Goal: Contribute content: Contribute content

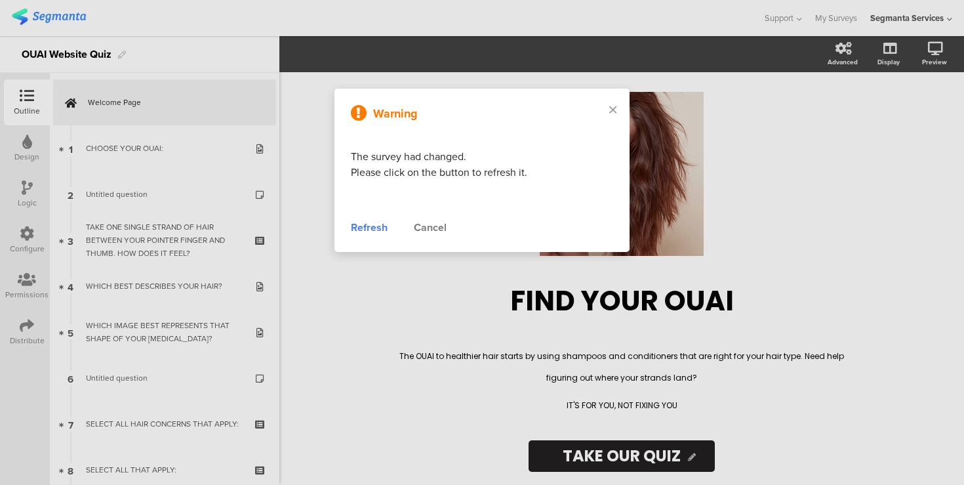
click at [375, 224] on div "Refresh" at bounding box center [369, 228] width 37 height 16
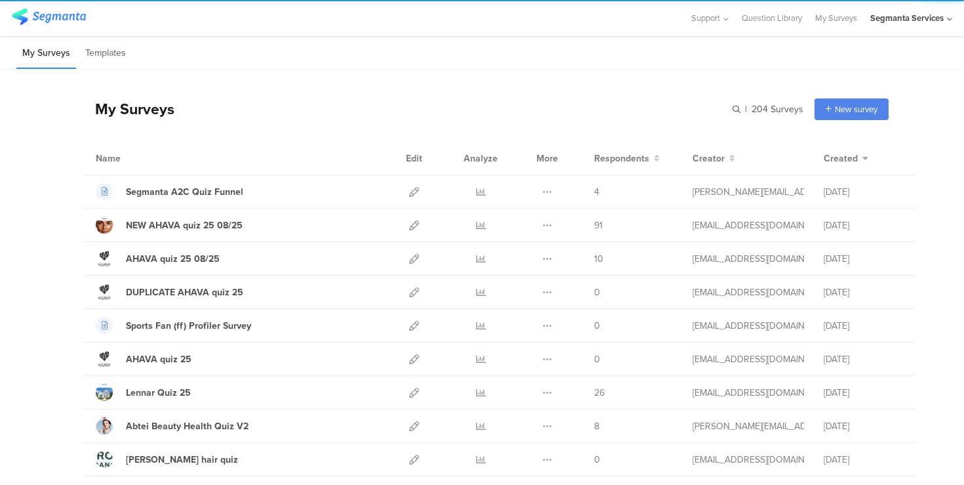
click at [882, 20] on div "Segmanta Services" at bounding box center [906, 18] width 73 height 12
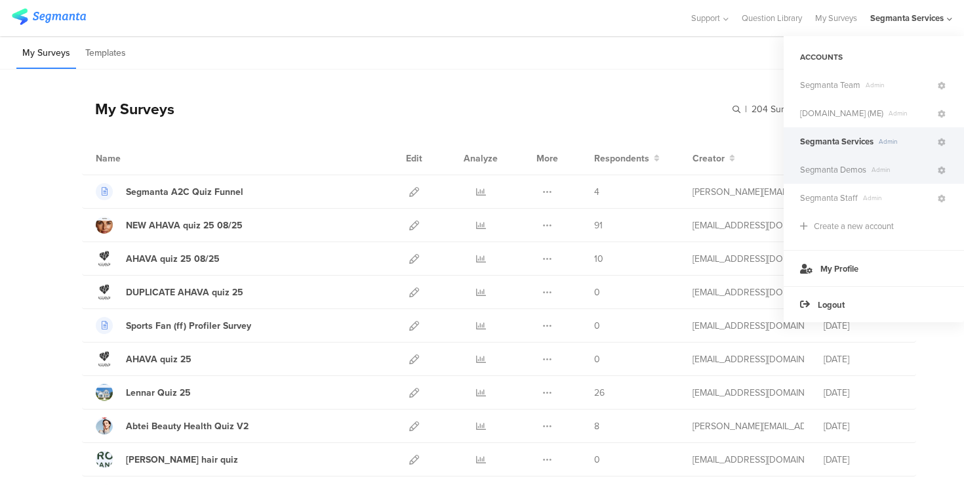
click at [842, 173] on span "Segmanta Demos" at bounding box center [833, 169] width 66 height 12
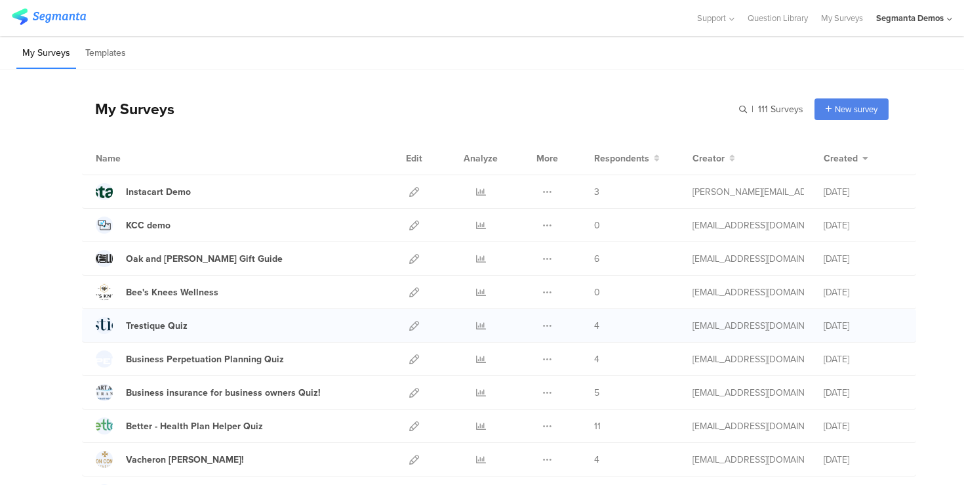
scroll to position [7, 0]
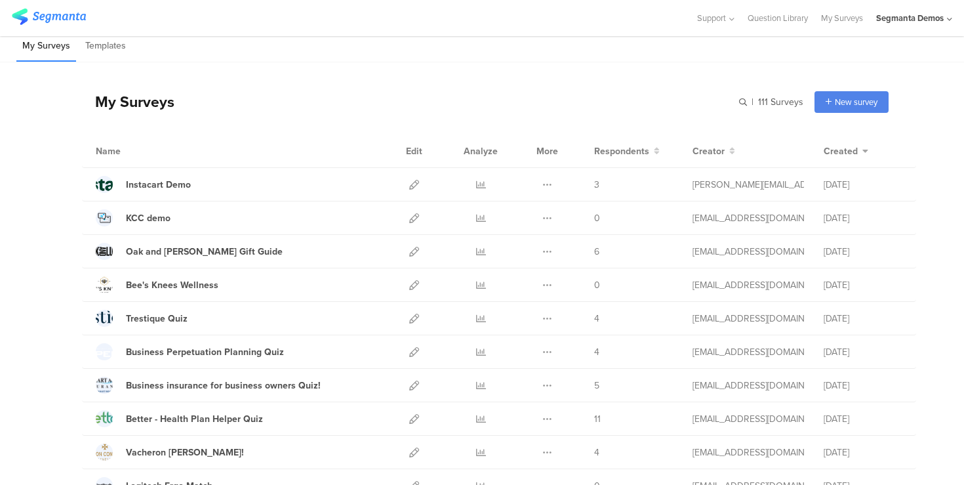
click at [940, 16] on div "Segmanta Demos" at bounding box center [910, 18] width 68 height 12
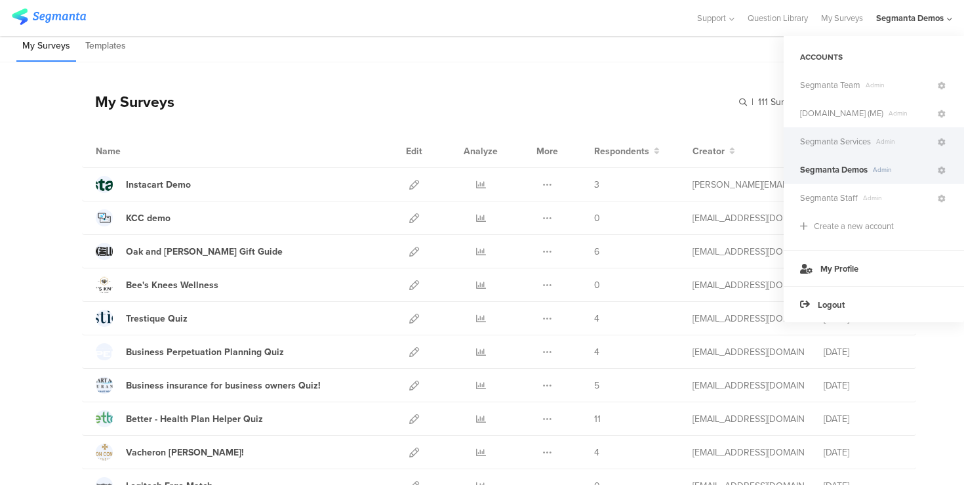
click at [858, 138] on span "Segmanta Services" at bounding box center [835, 141] width 71 height 12
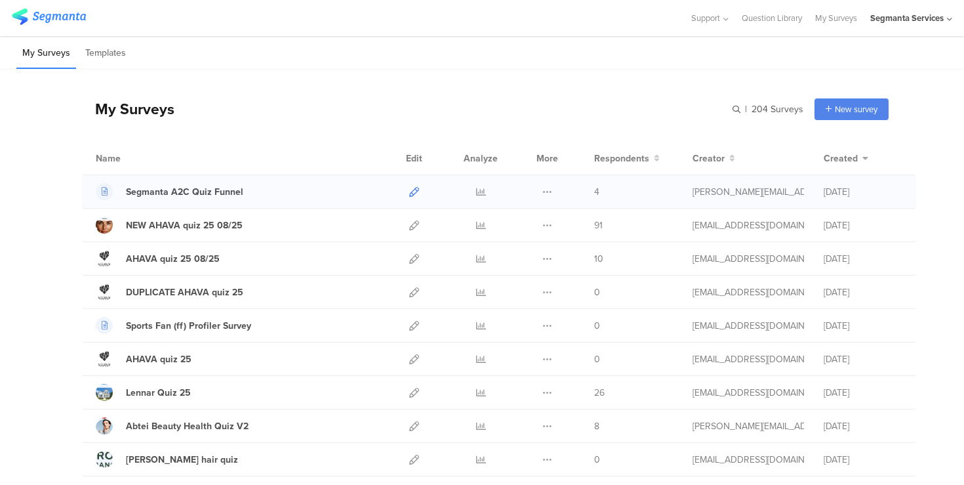
click at [415, 193] on icon at bounding box center [414, 192] width 10 height 10
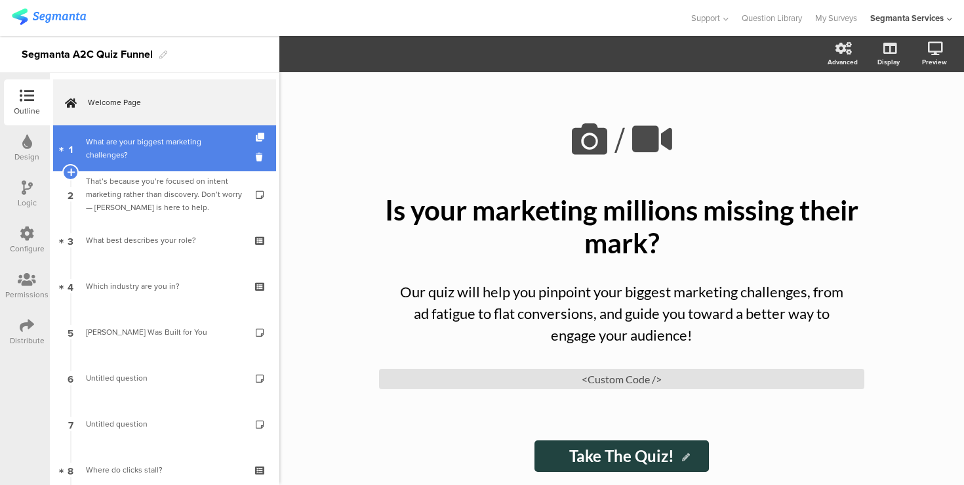
click at [165, 155] on link "1 What are your biggest marketing challenges?" at bounding box center [164, 148] width 223 height 46
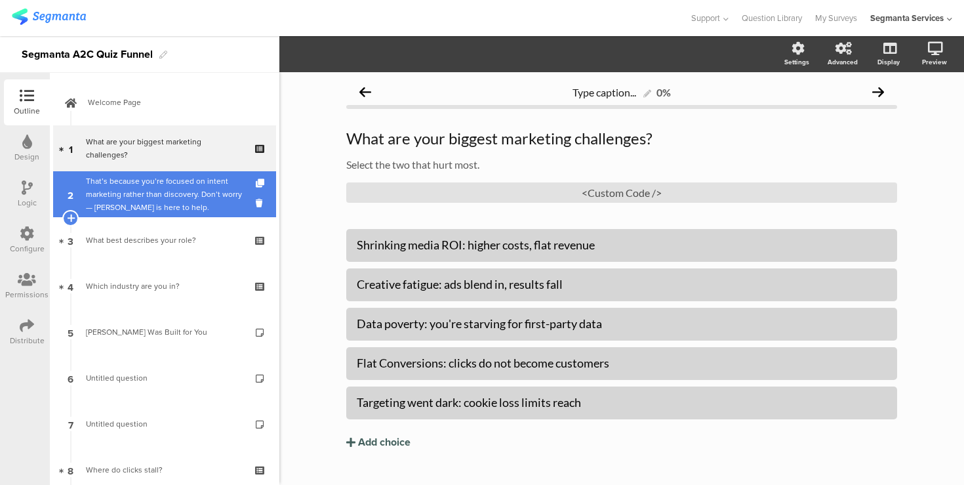
click at [169, 193] on div "That’s because you’re focused on intent marketing rather than discovery. Don’t …" at bounding box center [164, 193] width 157 height 39
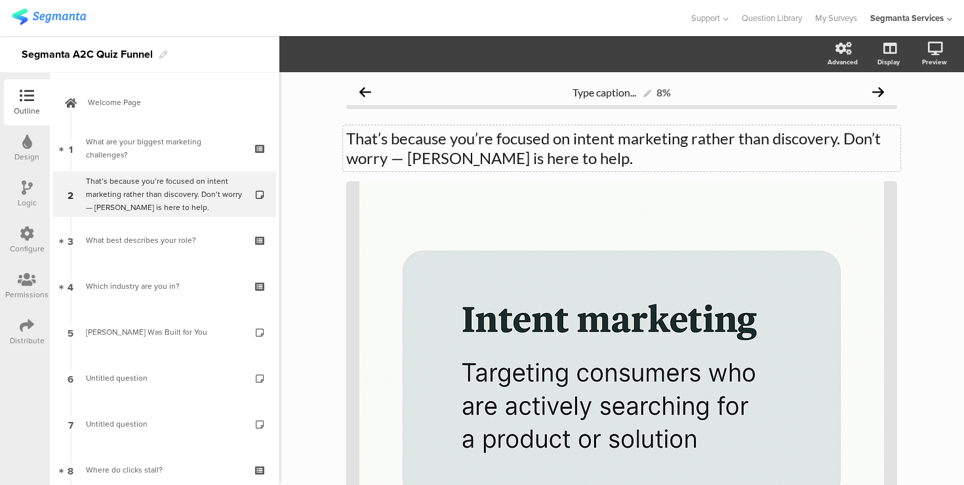
click at [377, 153] on p "That’s because you’re focused on intent marketing rather than discovery. Don’t …" at bounding box center [621, 148] width 551 height 39
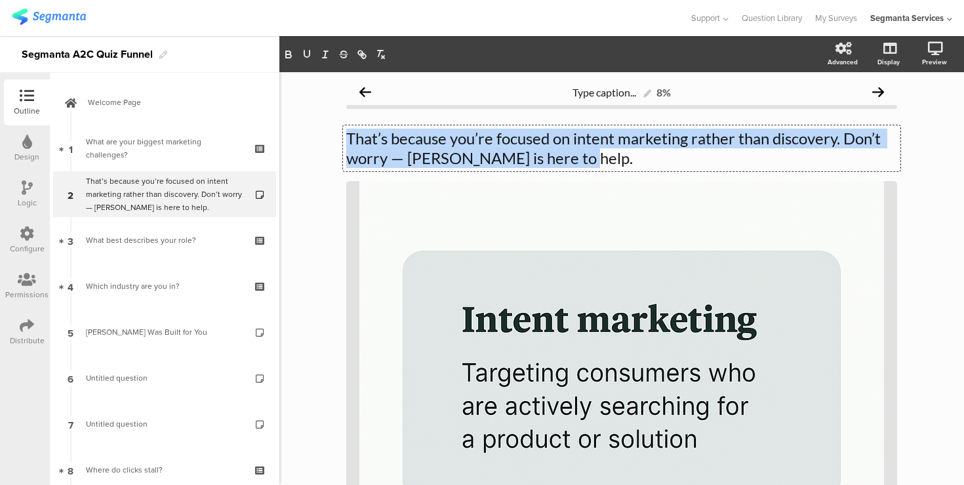
click at [377, 153] on p "That’s because you’re focused on intent marketing rather than discovery. Don’t …" at bounding box center [621, 148] width 551 height 39
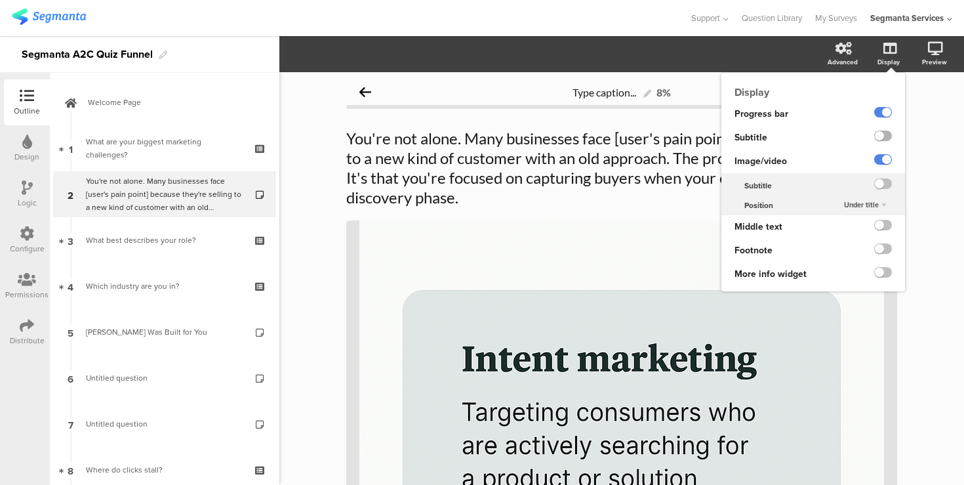
click at [882, 136] on label at bounding box center [883, 136] width 18 height 10
click at [0, 0] on input "checkbox" at bounding box center [0, 0] width 0 height 0
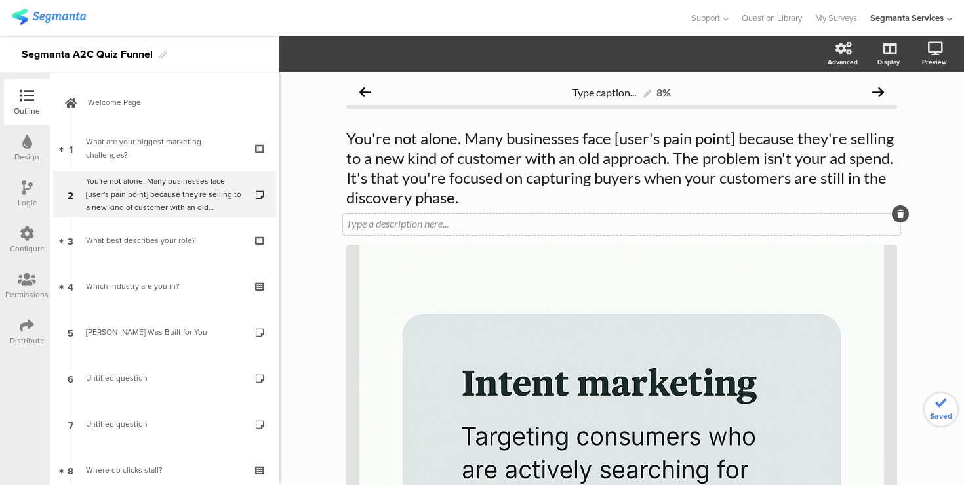
click at [418, 228] on div "Type a description here..." at bounding box center [622, 224] width 558 height 21
drag, startPoint x: 468, startPoint y: 199, endPoint x: 342, endPoint y: 140, distance: 139.4
click at [366, 225] on p "The struggle is real" at bounding box center [621, 223] width 551 height 12
drag, startPoint x: 347, startPoint y: 226, endPoint x: 462, endPoint y: 220, distance: 115.6
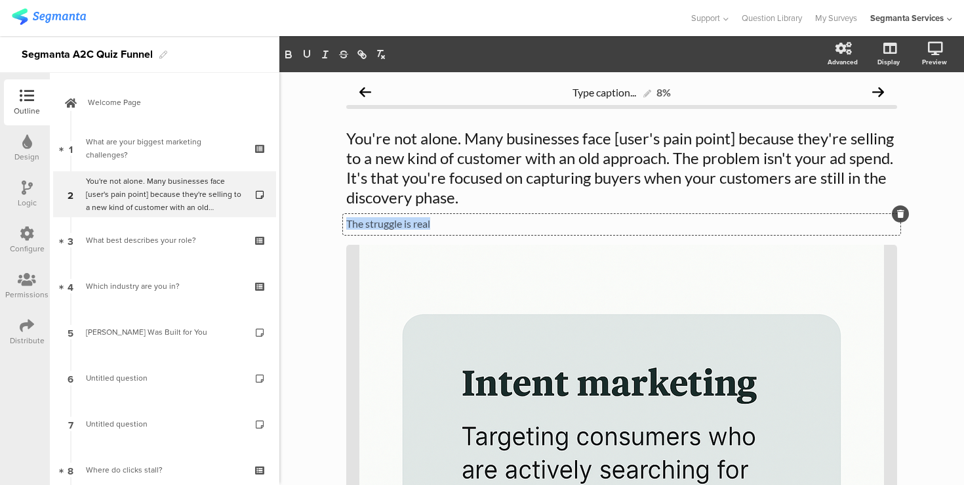
click at [462, 220] on p "The struggle is real" at bounding box center [621, 223] width 551 height 12
click at [350, 142] on div "You're not alone. Many businesses face [user's pain point] because they're sell…" at bounding box center [622, 167] width 558 height 85
click at [350, 142] on p "You're not alone. Many businesses face [user's pain point] because they're sell…" at bounding box center [621, 168] width 551 height 79
click at [349, 139] on p "You're not alone. Many businesses face [user's pain point] because they're sell…" at bounding box center [621, 168] width 551 height 79
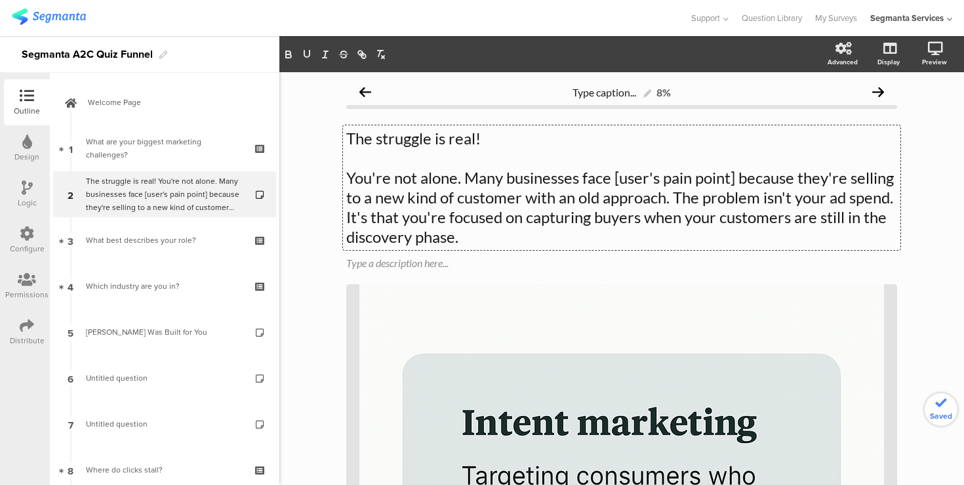
click at [392, 138] on p "The struggle is real!" at bounding box center [621, 139] width 551 height 20
click at [386, 55] on icon "button" at bounding box center [381, 55] width 12 height 12
click at [386, 55] on button "button" at bounding box center [380, 55] width 18 height 16
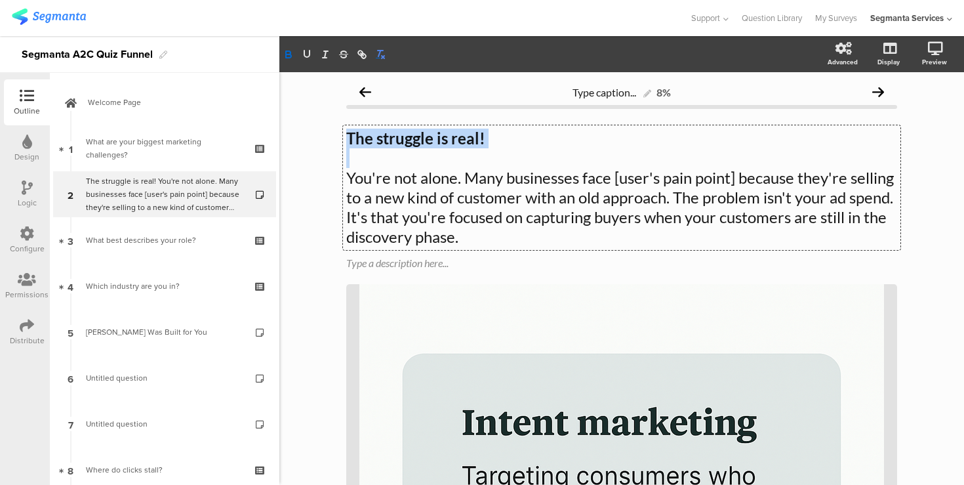
click at [376, 52] on icon "button" at bounding box center [381, 55] width 12 height 12
click at [378, 54] on icon "button" at bounding box center [381, 55] width 12 height 12
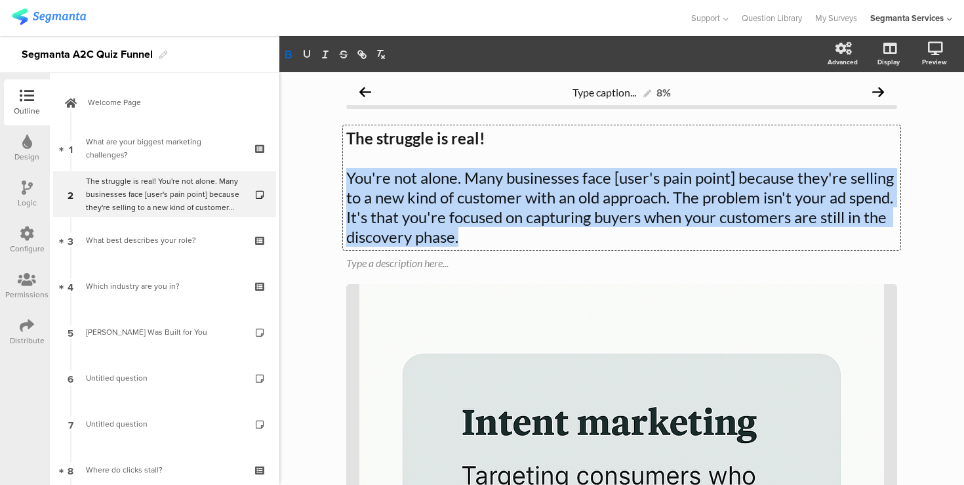
drag, startPoint x: 350, startPoint y: 178, endPoint x: 465, endPoint y: 237, distance: 128.8
click at [465, 237] on p "You're not alone. Many businesses face [user's pain point] because they're sell…" at bounding box center [621, 207] width 551 height 79
